Goal: Communication & Community: Answer question/provide support

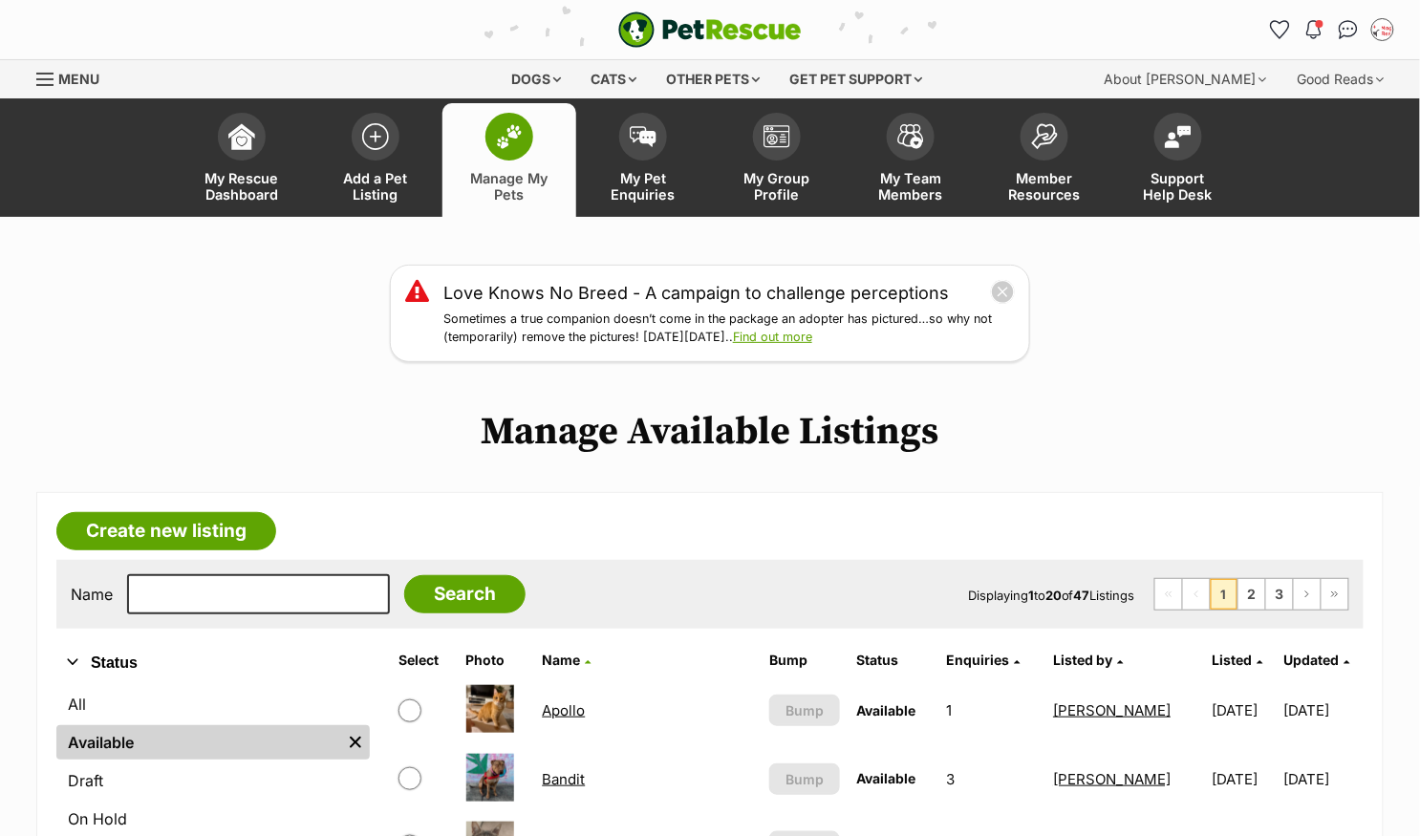
click at [499, 140] on img at bounding box center [509, 136] width 27 height 25
click at [651, 118] on span at bounding box center [643, 132] width 48 height 48
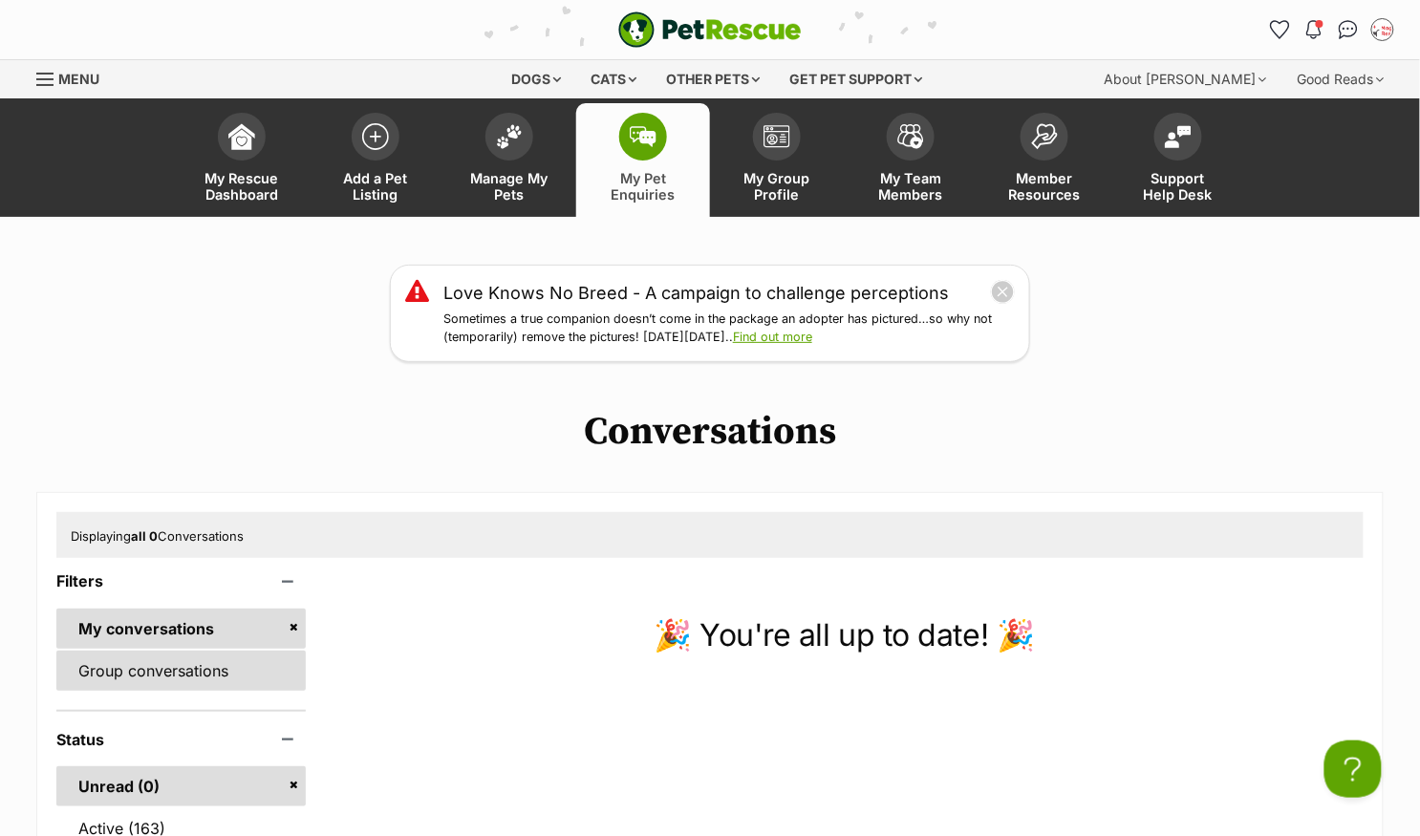
click at [202, 675] on link "Group conversations" at bounding box center [180, 671] width 249 height 40
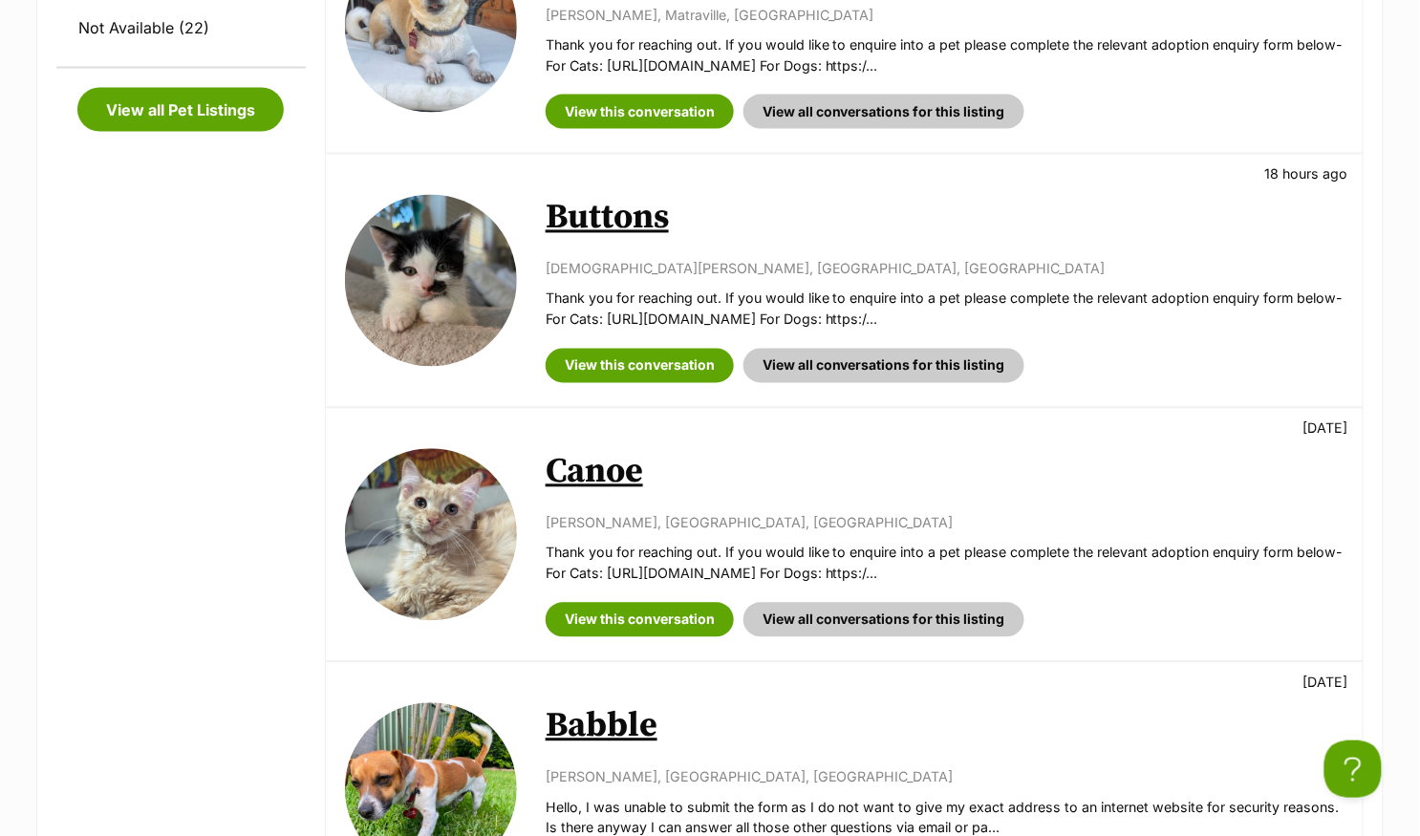
scroll to position [951, 0]
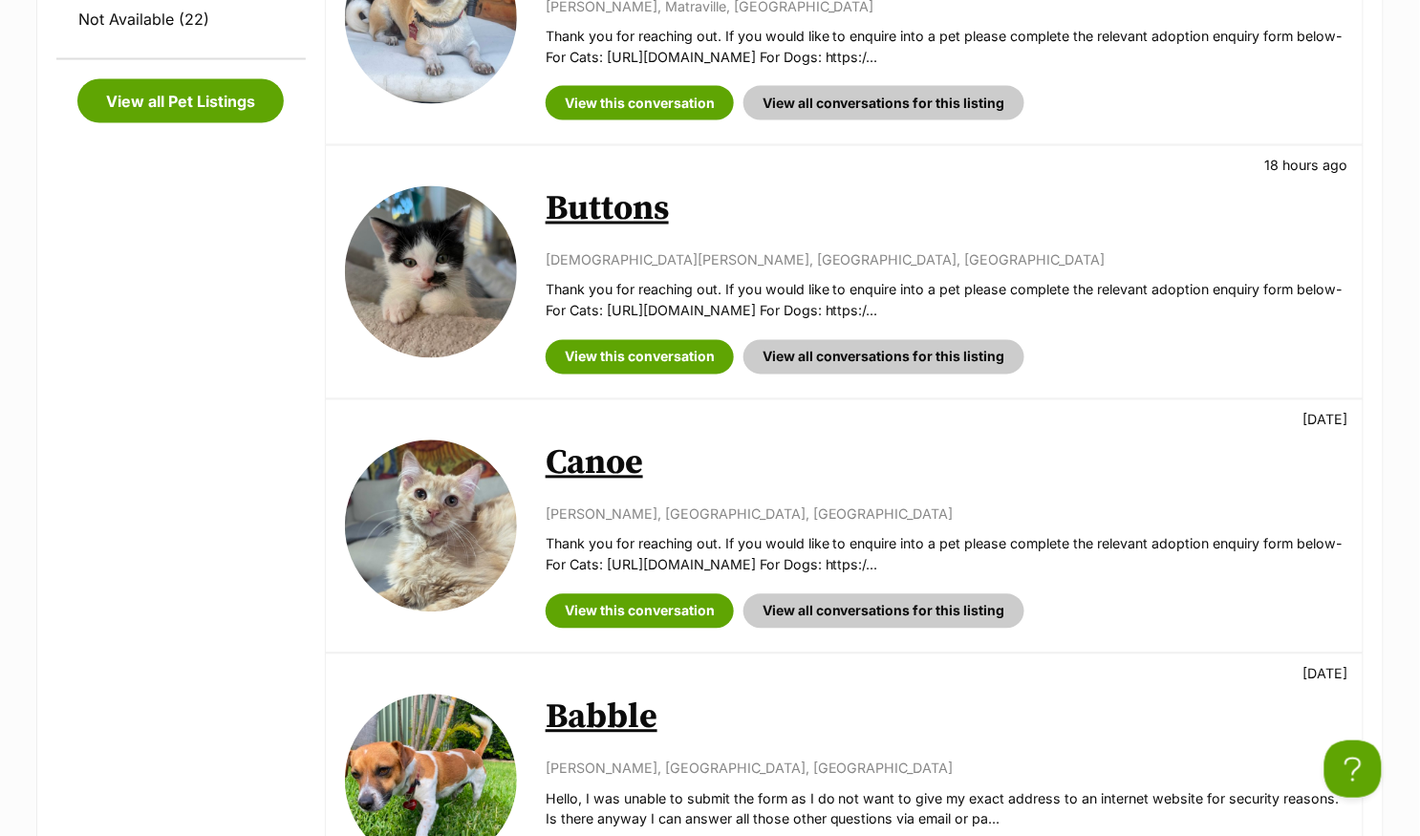
click at [570, 454] on link "Canoe" at bounding box center [594, 463] width 97 height 43
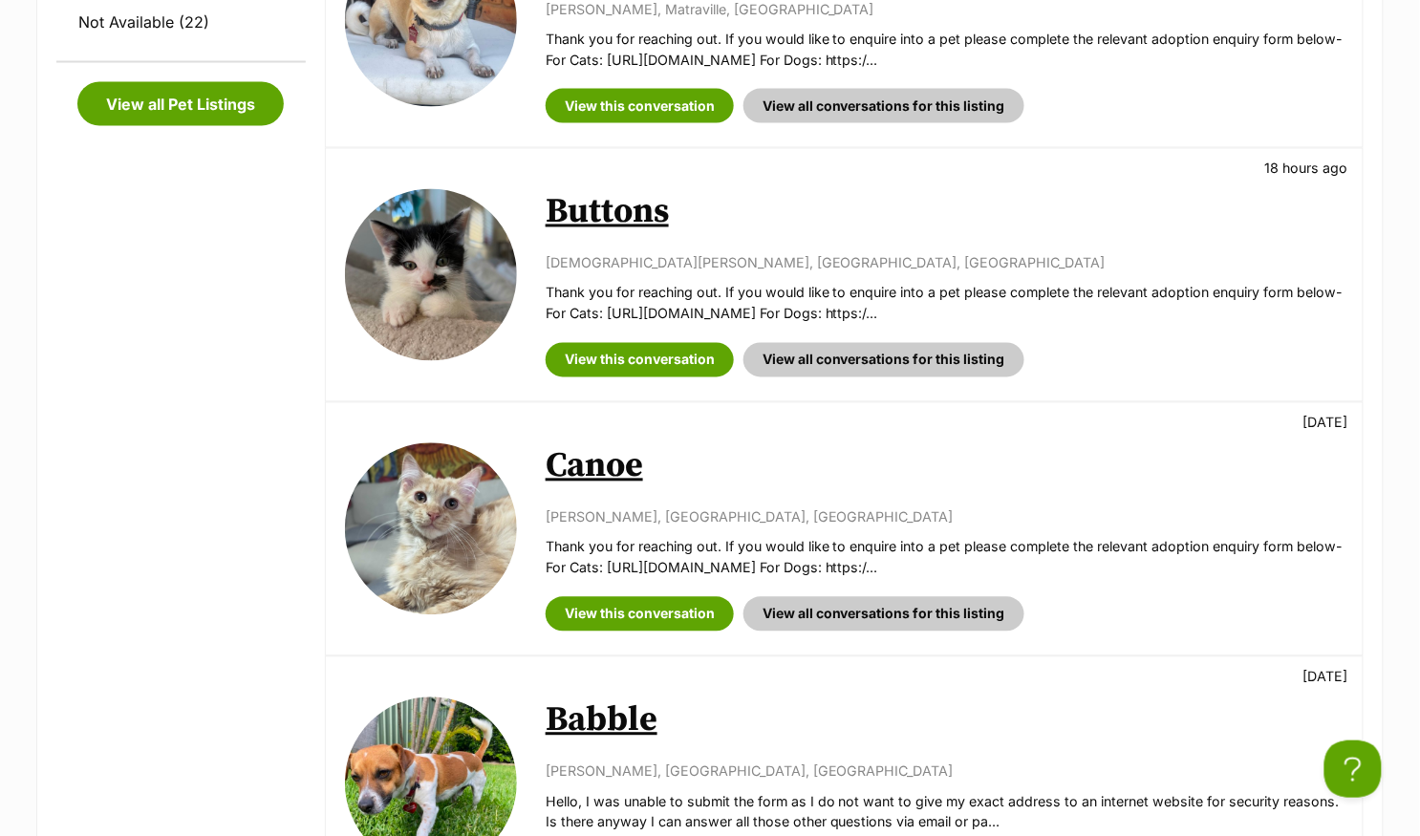
scroll to position [944, 0]
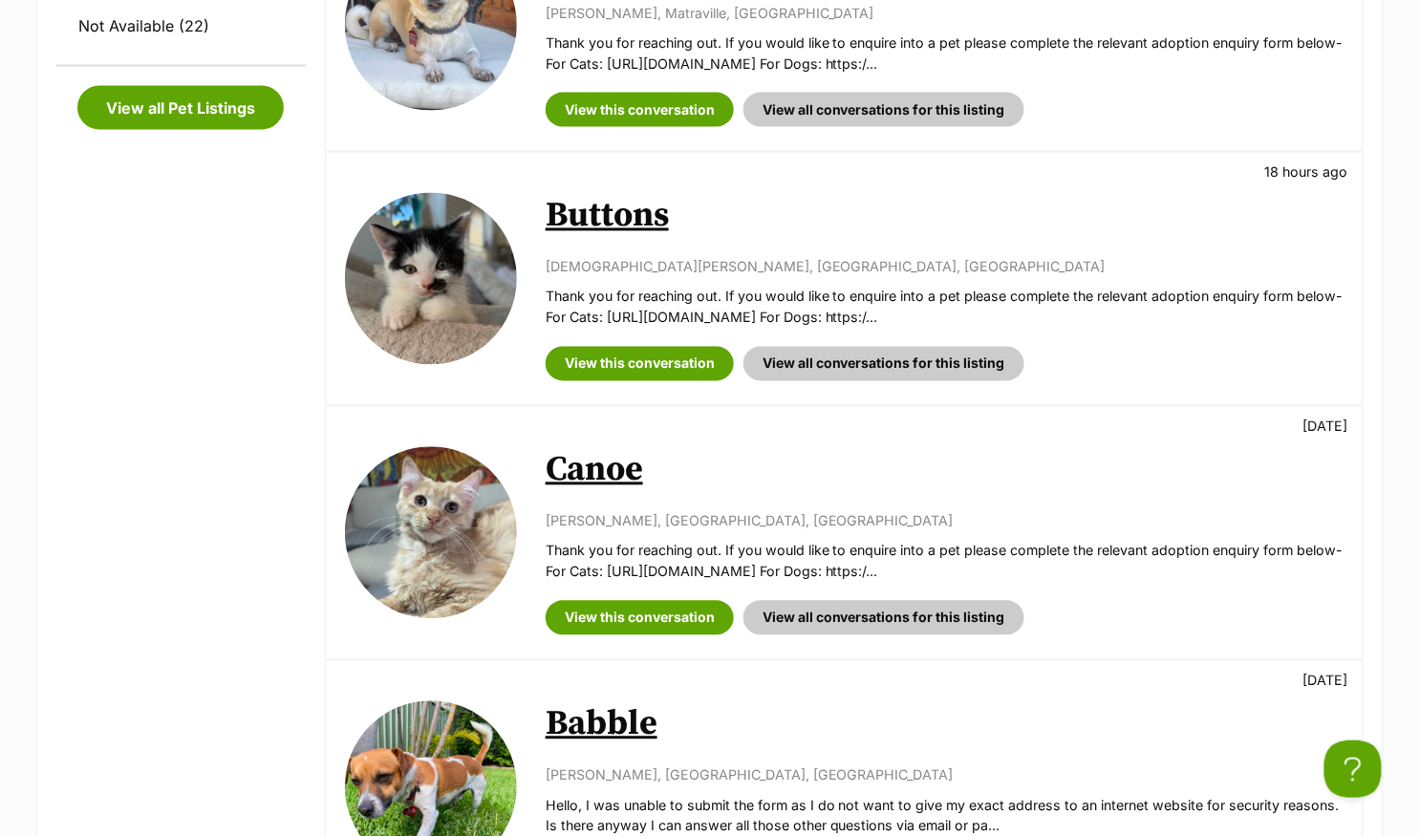
click at [590, 232] on link "Buttons" at bounding box center [607, 216] width 123 height 43
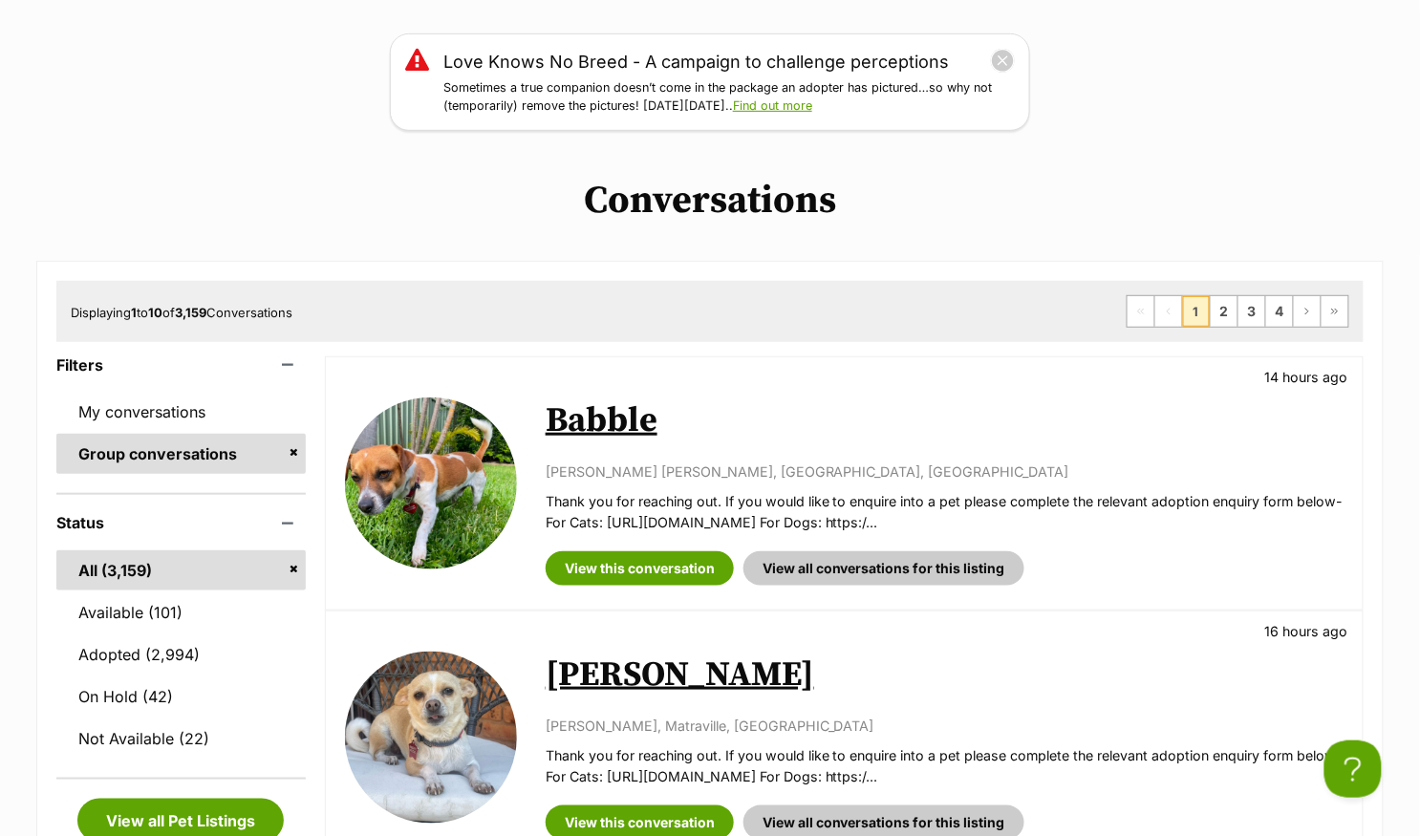
scroll to position [73, 0]
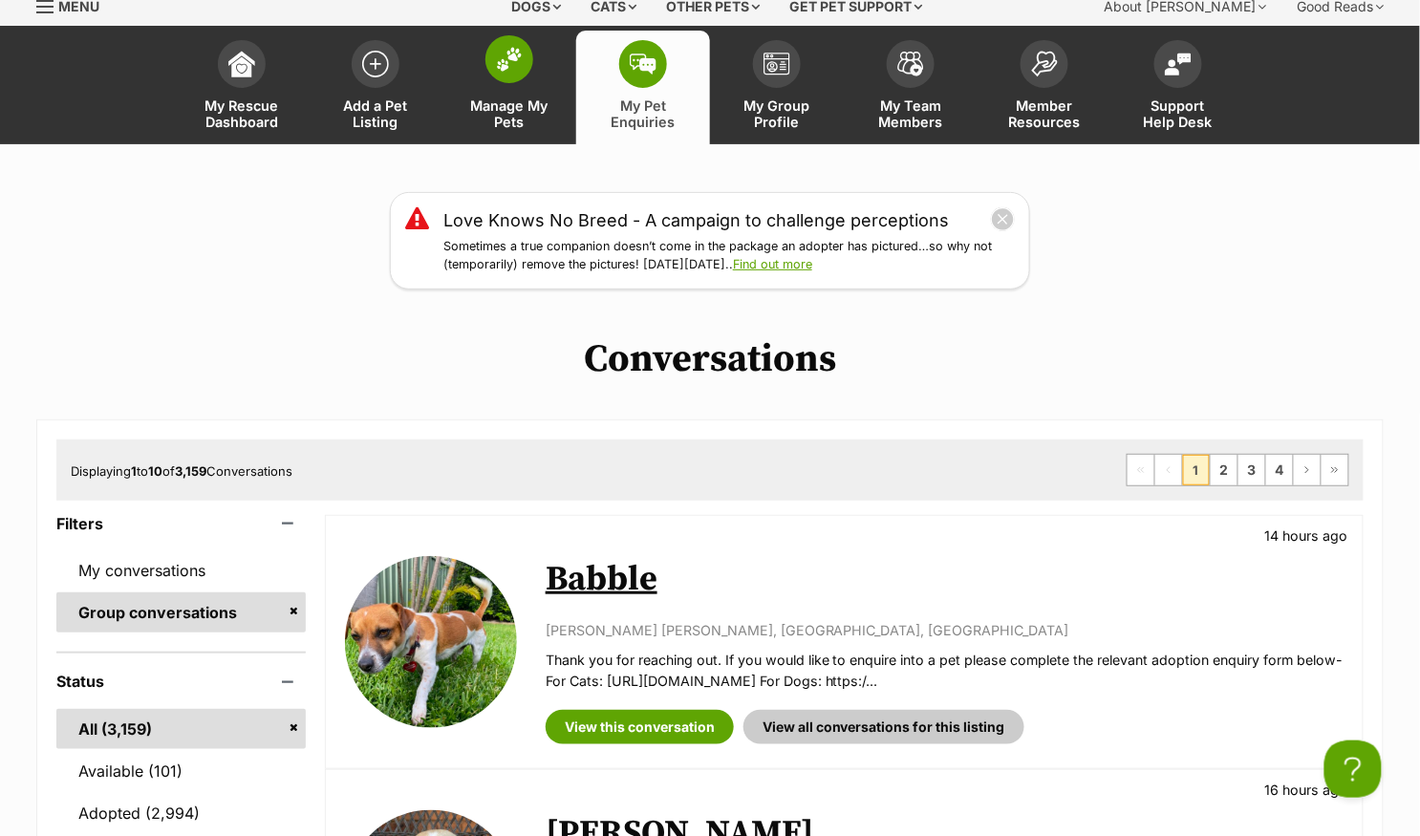
click at [514, 63] on img at bounding box center [509, 59] width 27 height 25
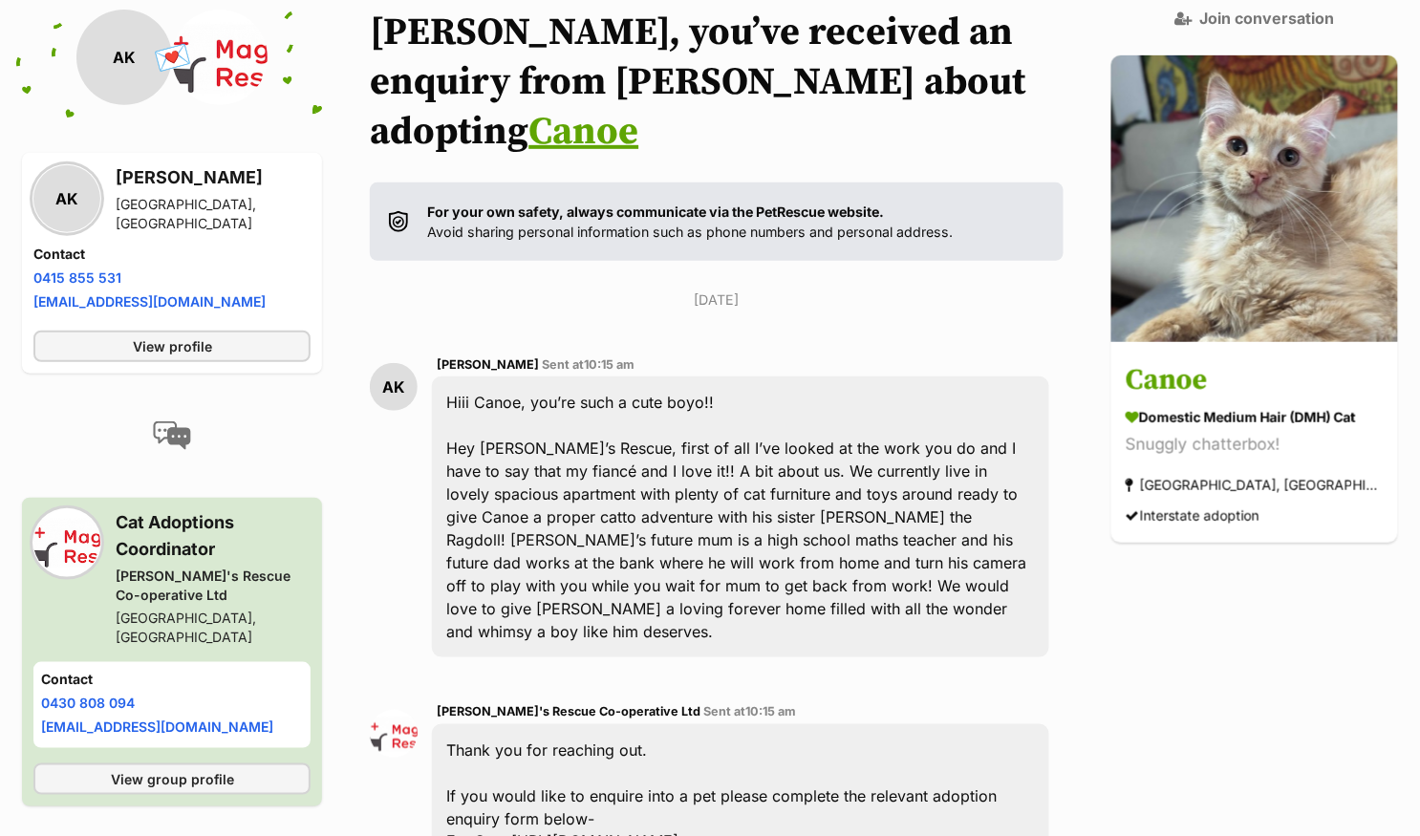
scroll to position [232, 0]
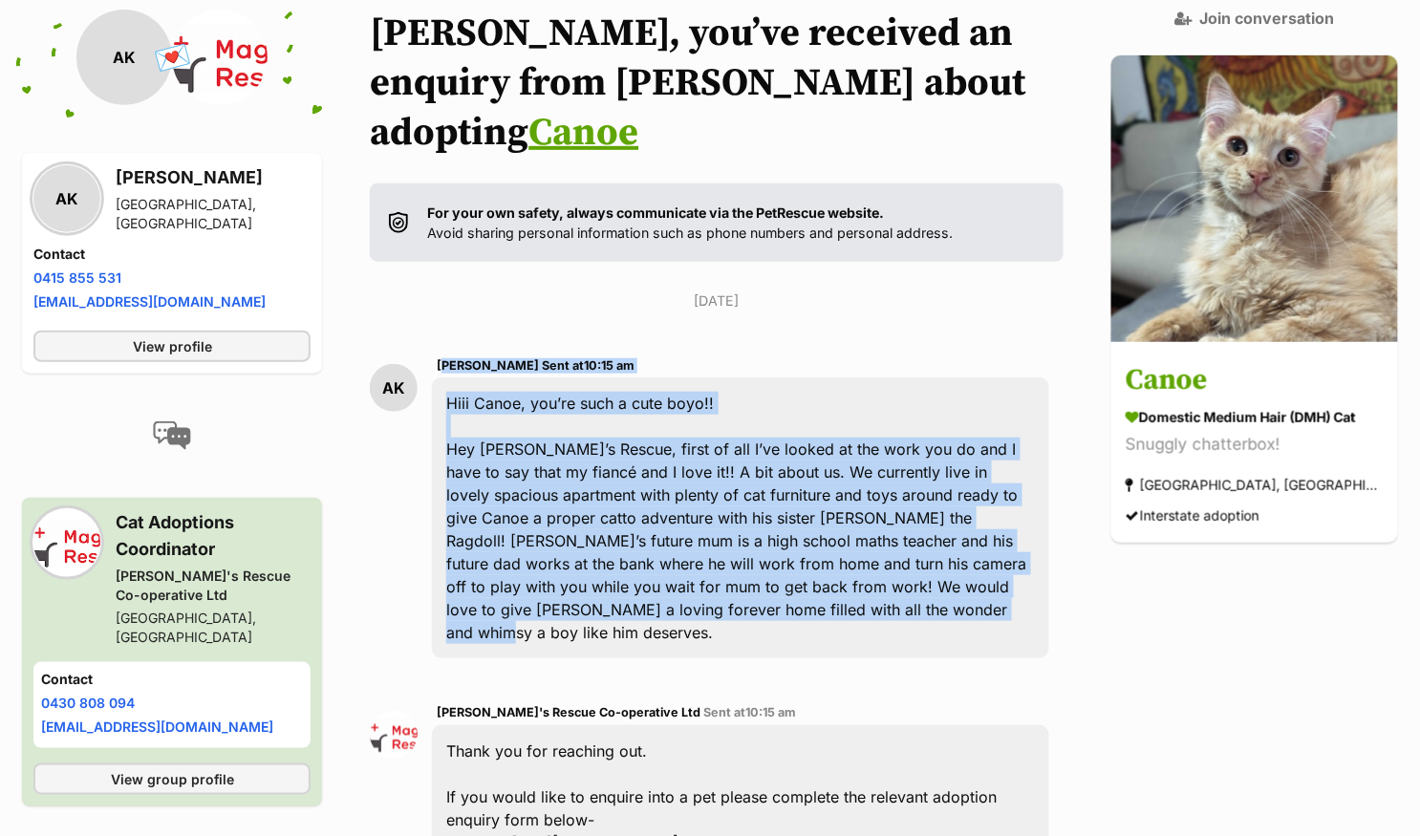
drag, startPoint x: 845, startPoint y: 565, endPoint x: 438, endPoint y: 300, distance: 485.5
click at [438, 340] on div "AK Adam Kandil Sent at 10:15 am Hiii Canoe, you’re such a cute boyo!! Hey Maggi…" at bounding box center [717, 506] width 694 height 333
copy div "Adam Kandil Sent at 10:15 am Hiii Canoe, you’re such a cute boyo!! Hey Maggie’s…"
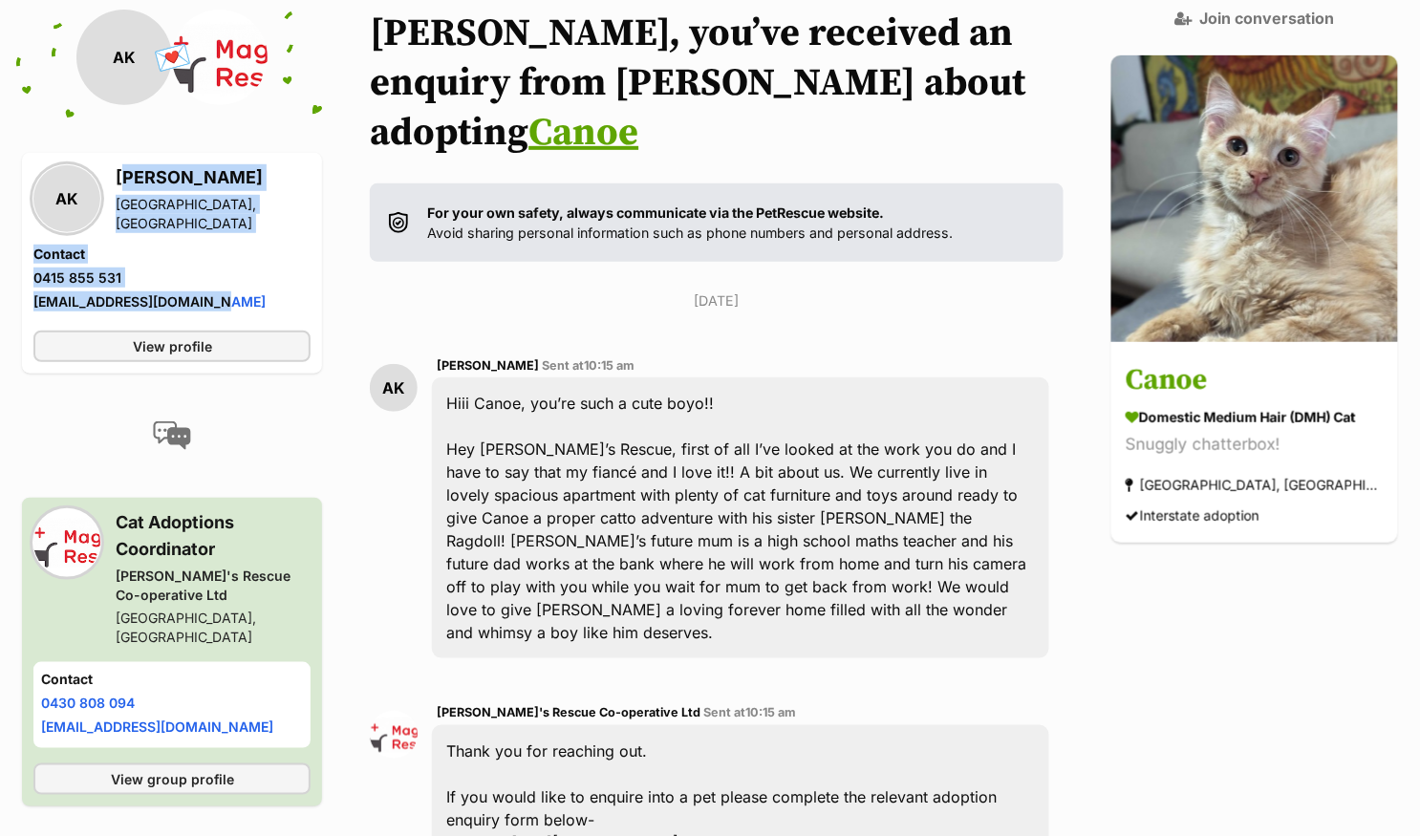
drag, startPoint x: 237, startPoint y: 295, endPoint x: 118, endPoint y: 178, distance: 167.6
click at [118, 178] on div "AK Adam Kandil Hurstville, NSW Contact Phone number Phone number 0415 855 531 E…" at bounding box center [171, 239] width 277 height 151
copy div "Adam Kandil Hurstville, NSW Contact Phone number Phone number 0415 855 531 Emai…"
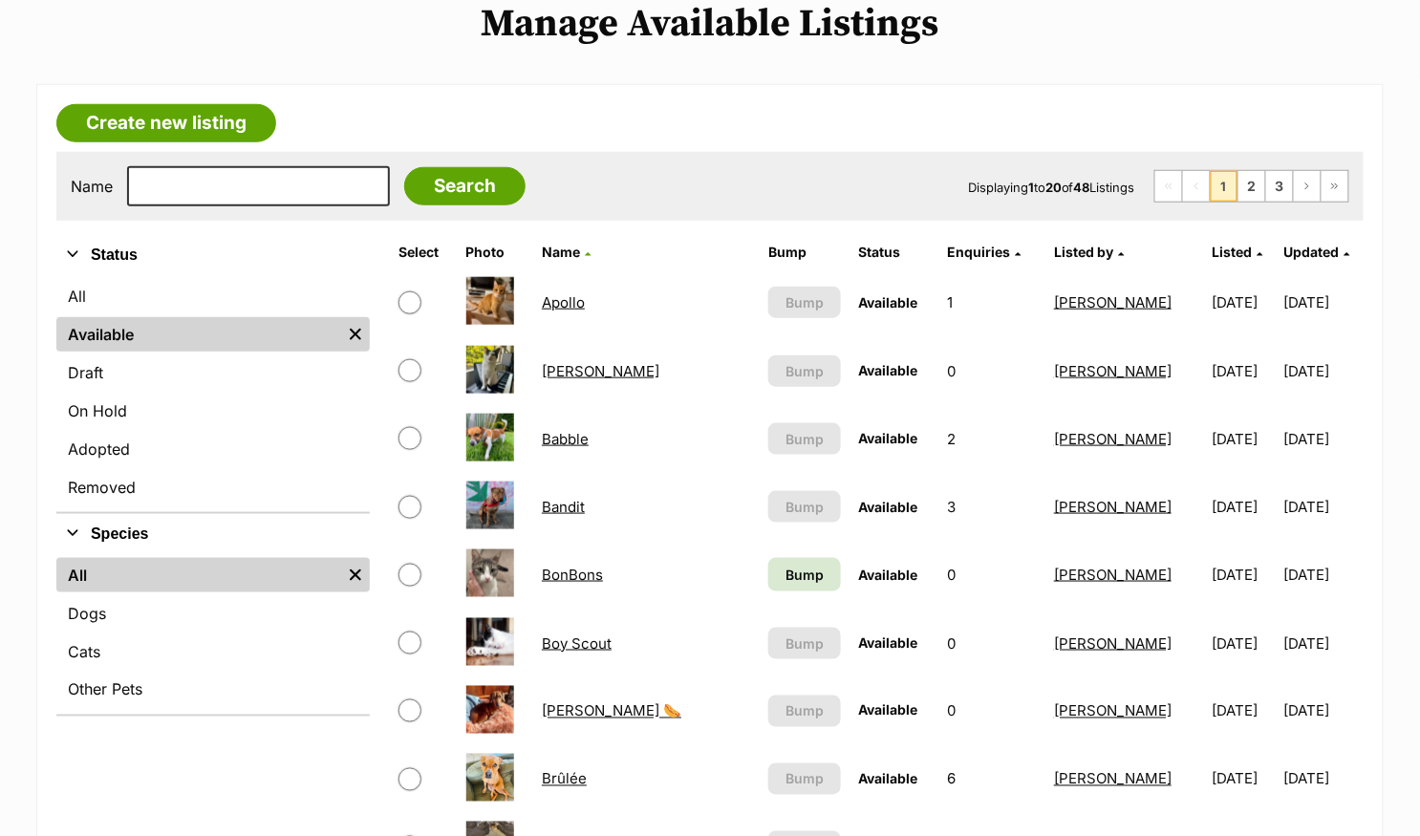
scroll to position [449, 0]
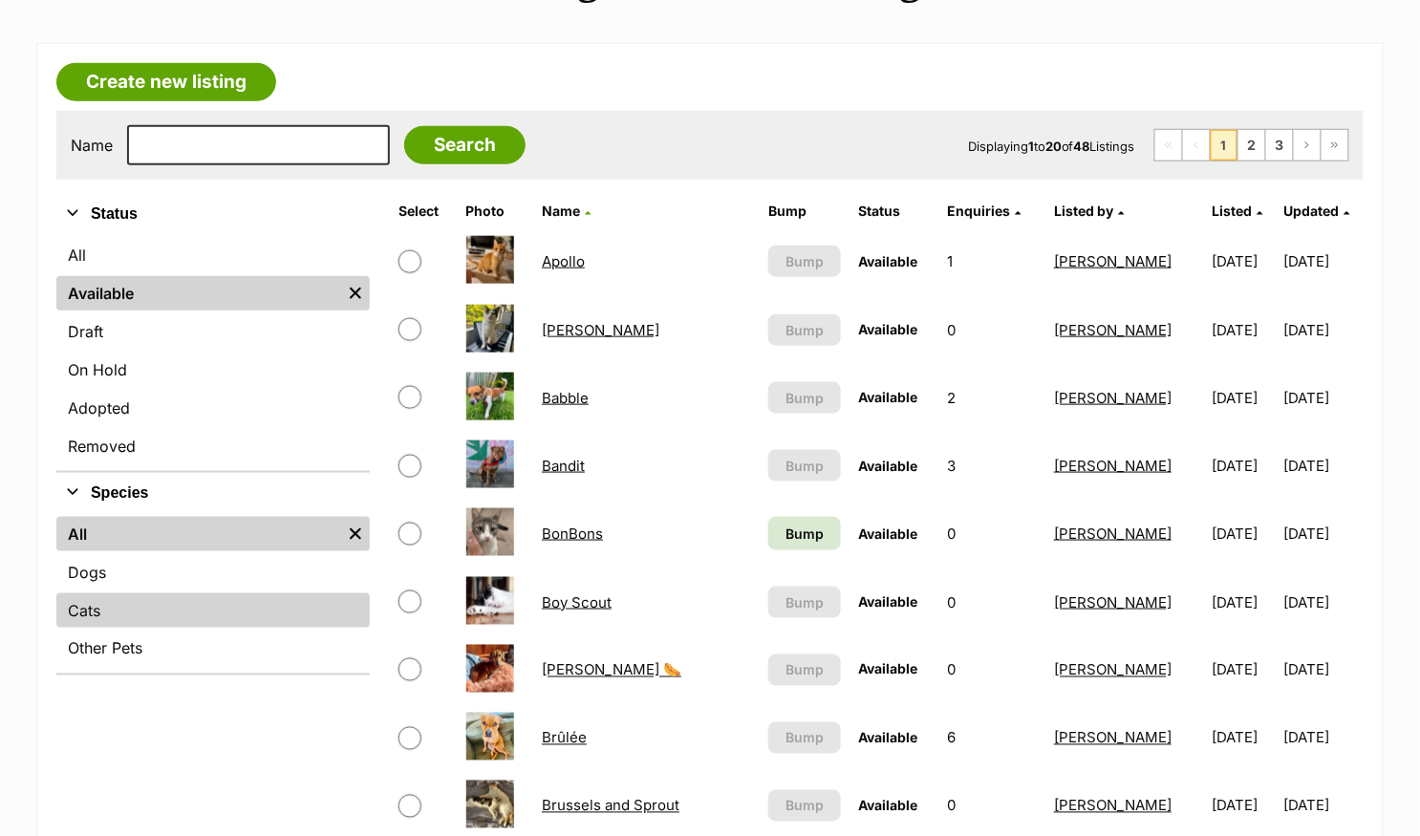
click at [177, 596] on link "Cats" at bounding box center [212, 610] width 313 height 34
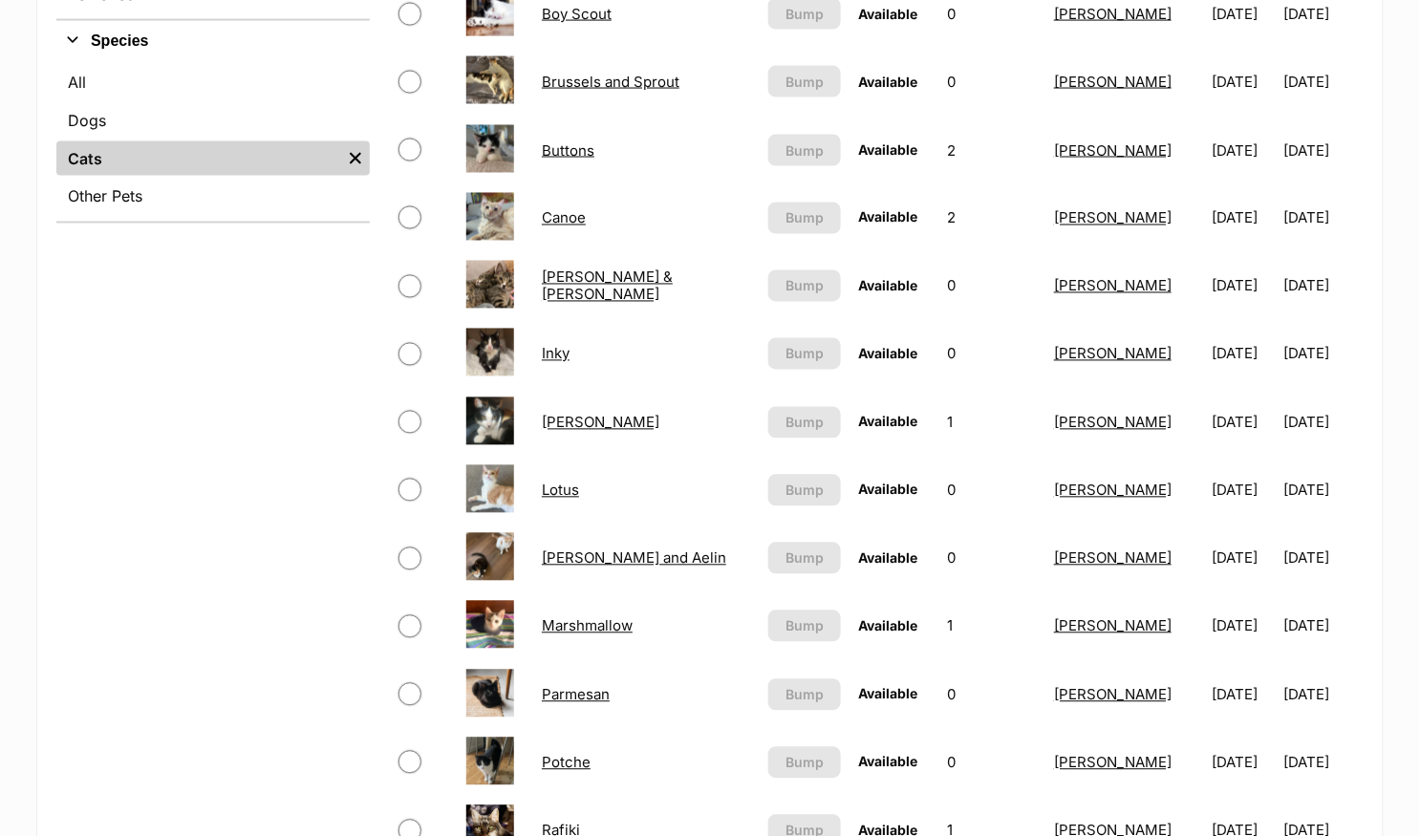
scroll to position [871, 0]
